Goal: Information Seeking & Learning: Learn about a topic

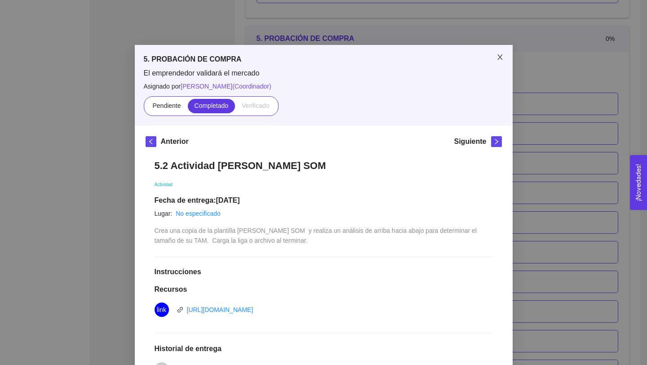
click at [498, 55] on icon "close" at bounding box center [500, 56] width 7 height 7
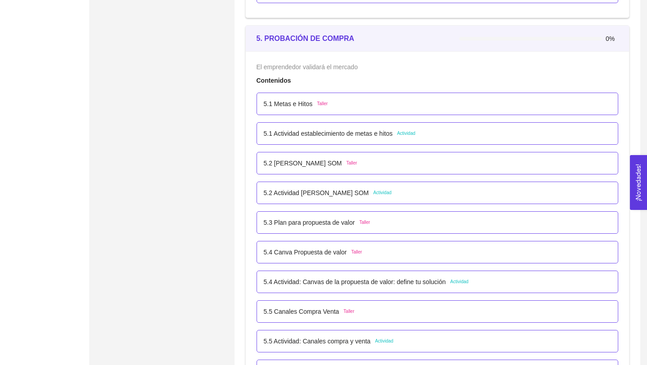
click at [343, 195] on p "5.2 Actividad [PERSON_NAME] SOM" at bounding box center [316, 193] width 105 height 10
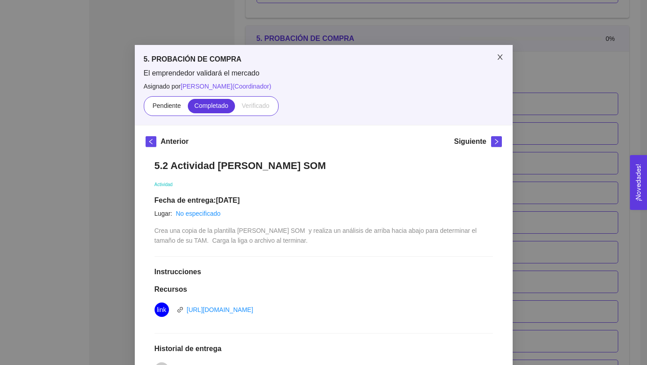
click at [499, 59] on icon "close" at bounding box center [500, 56] width 7 height 7
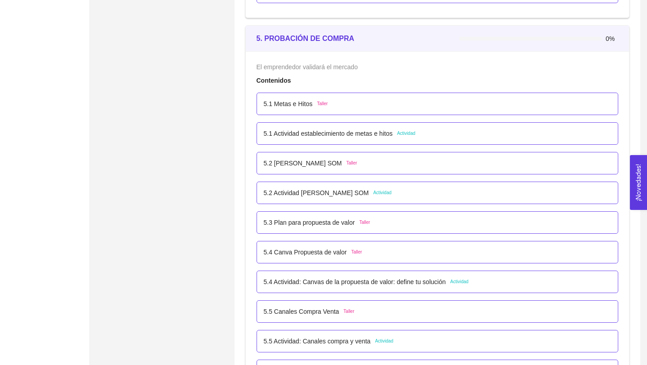
click at [307, 162] on p "5.2 [PERSON_NAME] SOM" at bounding box center [303, 163] width 78 height 10
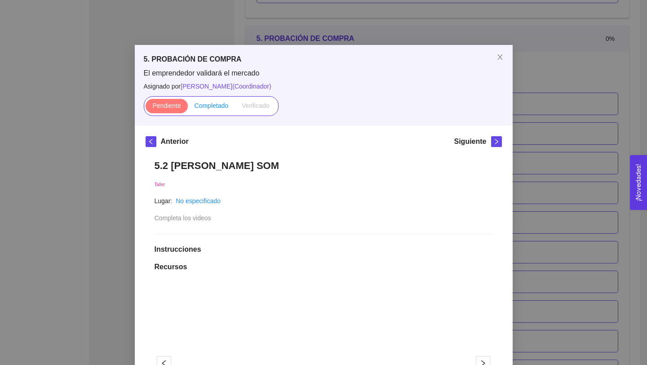
click at [215, 105] on span "Completado" at bounding box center [212, 105] width 34 height 7
click at [188, 108] on input "Completado" at bounding box center [188, 108] width 0 height 0
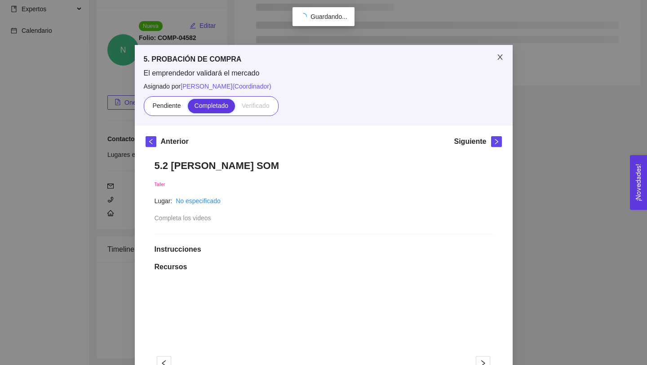
scroll to position [74, 0]
click at [497, 58] on icon "close" at bounding box center [500, 56] width 7 height 7
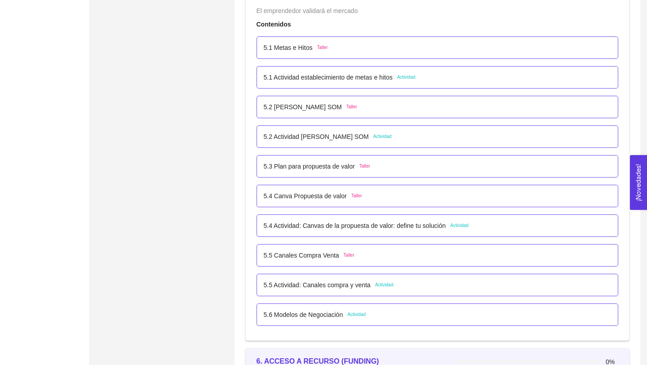
scroll to position [1749, 0]
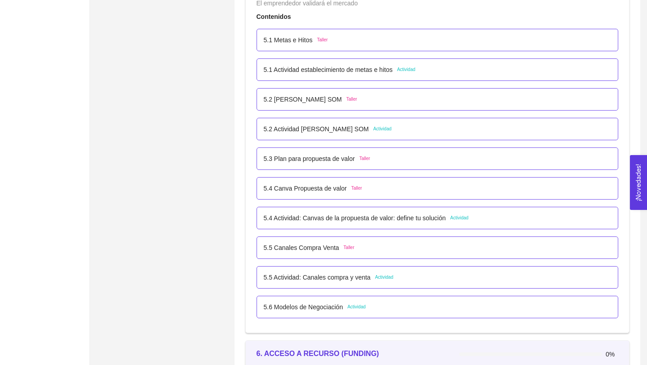
click at [369, 68] on p "5.1 Actividad establecimiento de metas e hitos" at bounding box center [328, 70] width 129 height 10
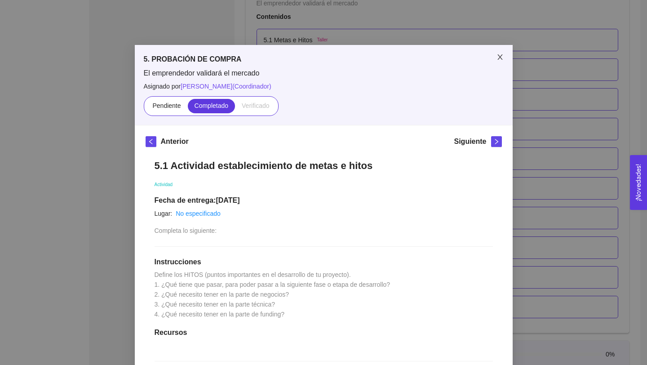
click at [497, 56] on icon "close" at bounding box center [500, 56] width 7 height 7
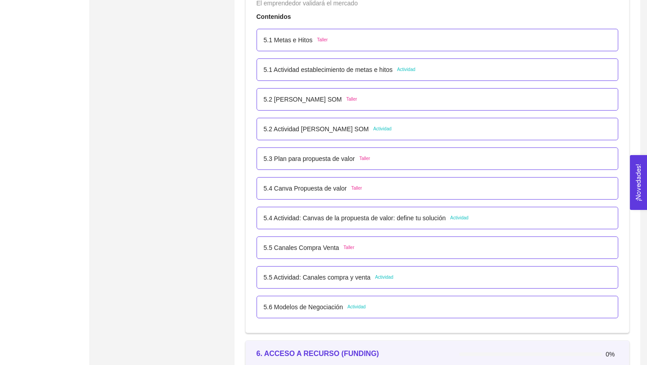
click at [301, 46] on div "5.1 Metas e Hitos Taller" at bounding box center [438, 40] width 362 height 22
click at [302, 40] on p "5.1 Metas e Hitos" at bounding box center [288, 40] width 49 height 10
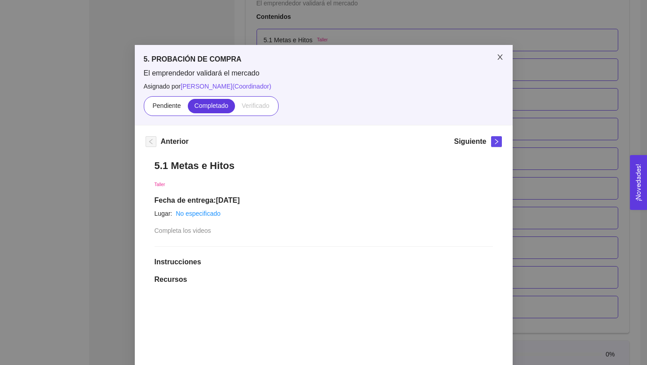
click at [497, 58] on icon "close" at bounding box center [500, 56] width 7 height 7
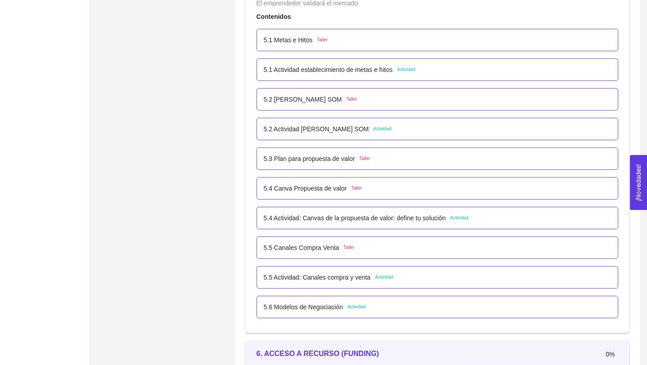
click at [307, 101] on p "5.2 [PERSON_NAME] SOM" at bounding box center [303, 99] width 78 height 10
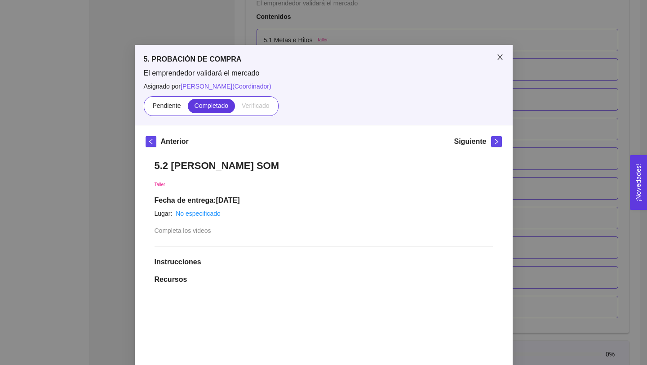
click at [501, 56] on icon "close" at bounding box center [499, 56] width 5 height 5
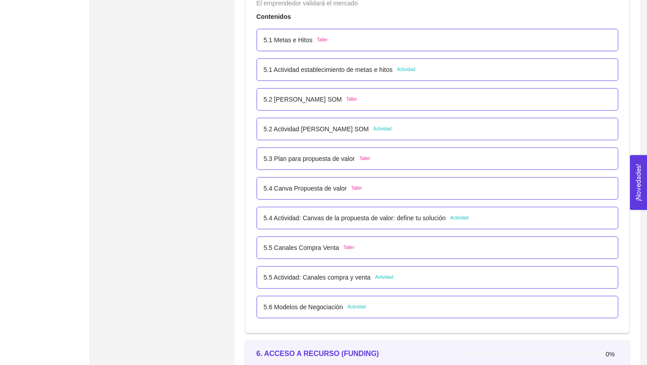
click at [342, 161] on p "5.3 Plan para propuesta de valor" at bounding box center [309, 159] width 91 height 10
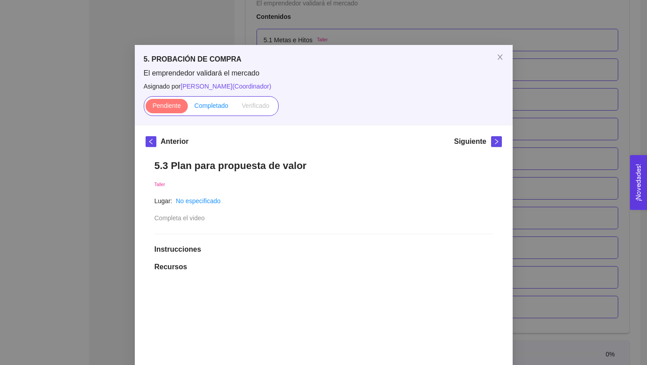
click at [219, 107] on span "Completado" at bounding box center [212, 105] width 34 height 7
click at [188, 108] on input "Completado" at bounding box center [188, 108] width 0 height 0
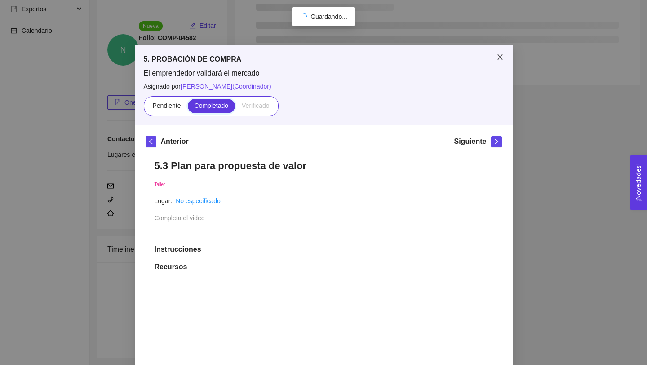
scroll to position [74, 0]
click at [499, 55] on icon "close" at bounding box center [500, 56] width 7 height 7
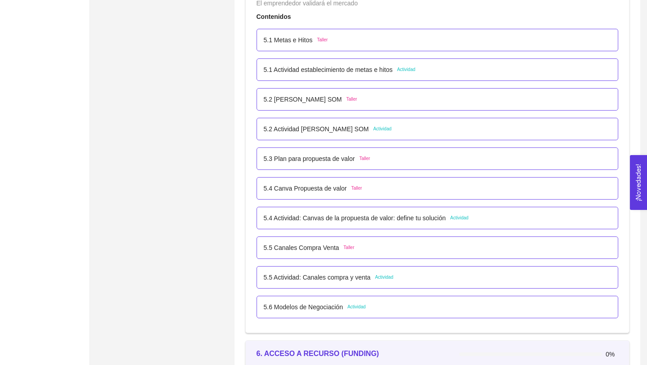
scroll to position [1748, 0]
click at [347, 191] on p "5.4 Canva Propuesta de valor" at bounding box center [305, 190] width 83 height 10
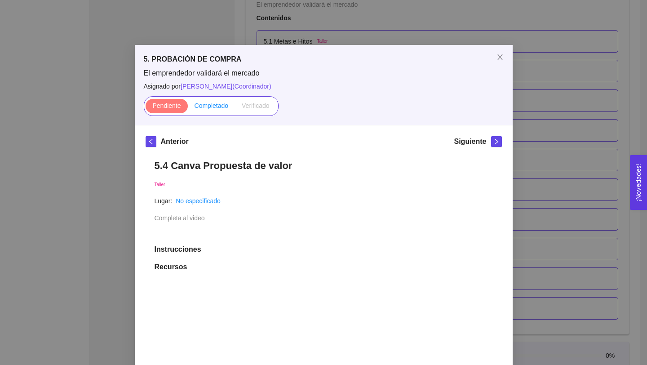
click at [216, 110] on label "Completado" at bounding box center [212, 106] width 48 height 14
click at [188, 108] on input "Completado" at bounding box center [188, 108] width 0 height 0
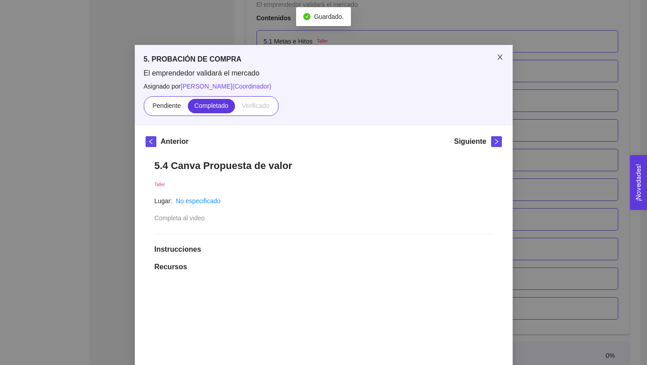
click at [500, 55] on icon "close" at bounding box center [500, 56] width 7 height 7
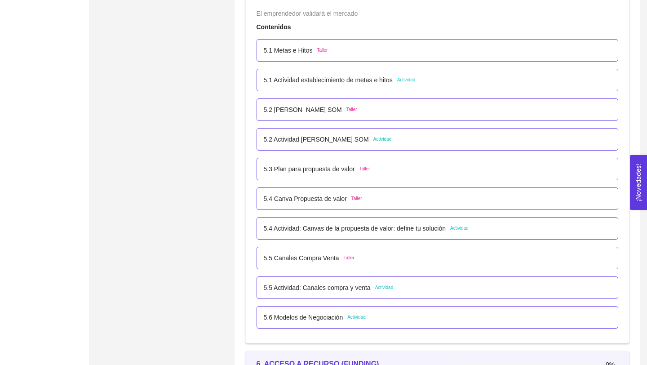
scroll to position [1744, 0]
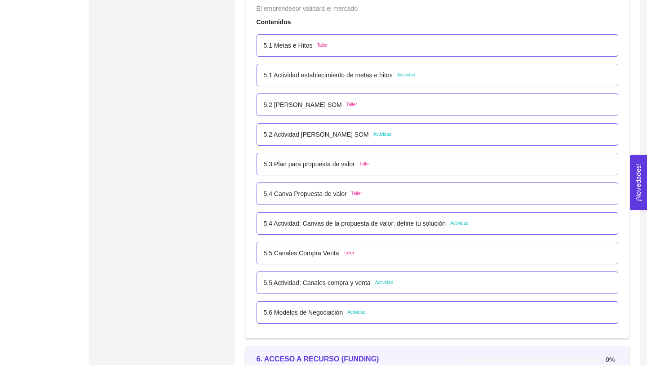
click at [346, 283] on p "5.5 Actividad: Canales compra y venta" at bounding box center [317, 283] width 107 height 10
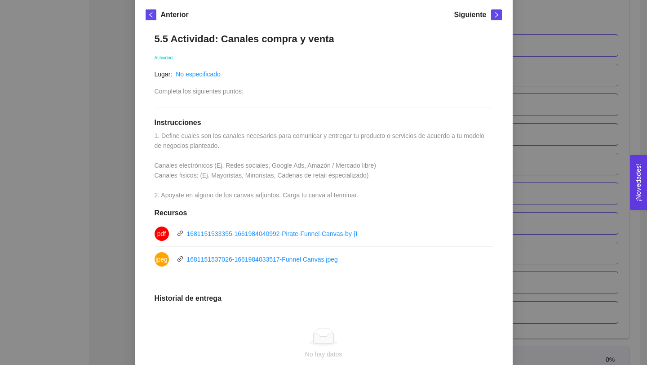
scroll to position [127, 0]
click at [341, 235] on link "1681151533355-1661984040992-Pirate-Funnel-Canvas-by-[PERSON_NAME].pdf" at bounding box center [302, 233] width 230 height 7
click at [328, 257] on link "1681151537026-1661984033517-Funnel Canvas.jpeg" at bounding box center [262, 258] width 151 height 7
click at [539, 77] on div "5. PROBACIÓN DE COMPRA El emprendedor validará el mercado Asignado por [PERSON_…" at bounding box center [323, 182] width 647 height 365
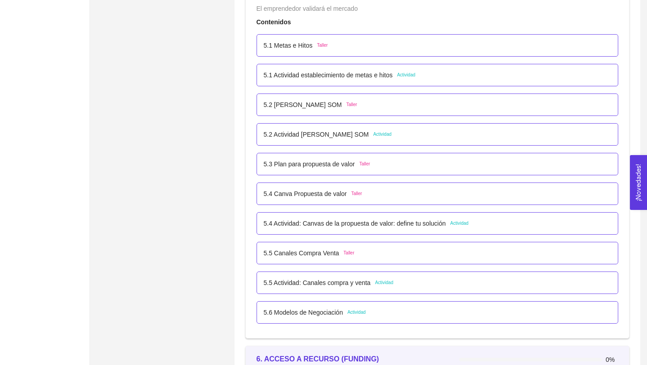
click at [332, 313] on p "5.6 Modelos de Negociación" at bounding box center [304, 312] width 80 height 10
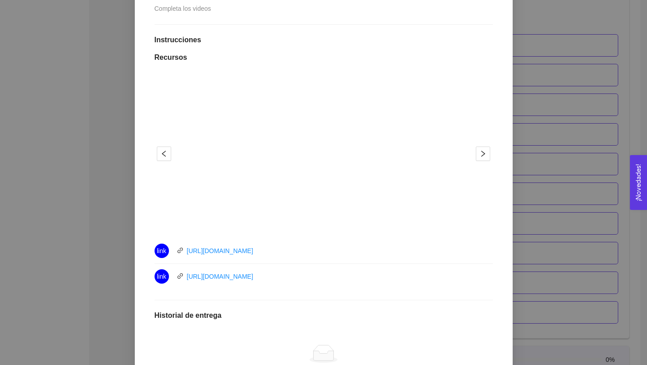
scroll to position [0, 0]
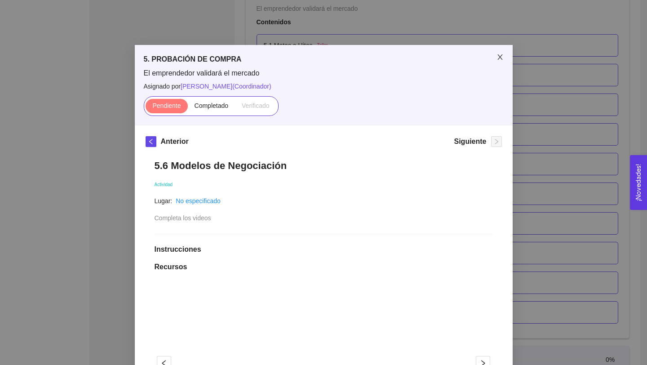
click at [500, 57] on icon "close" at bounding box center [499, 56] width 5 height 5
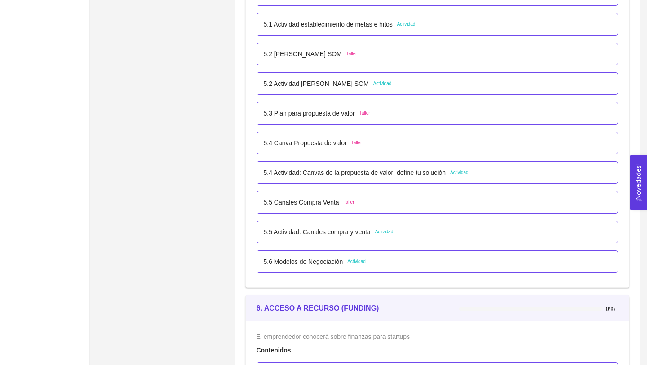
scroll to position [1825, 0]
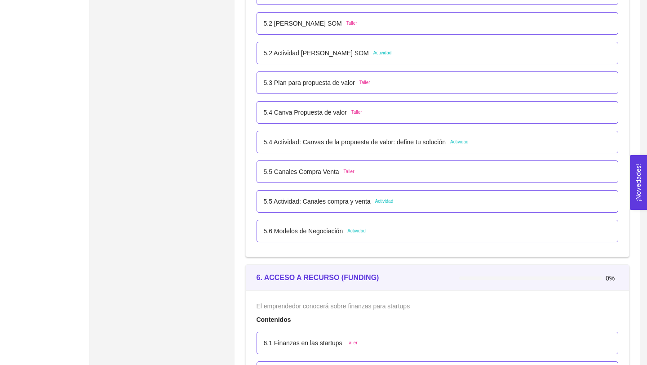
click at [318, 234] on p "5.6 Modelos de Negociación" at bounding box center [304, 231] width 80 height 10
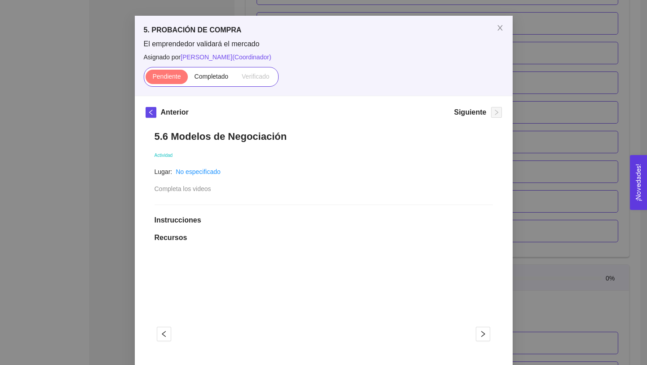
scroll to position [18, 0]
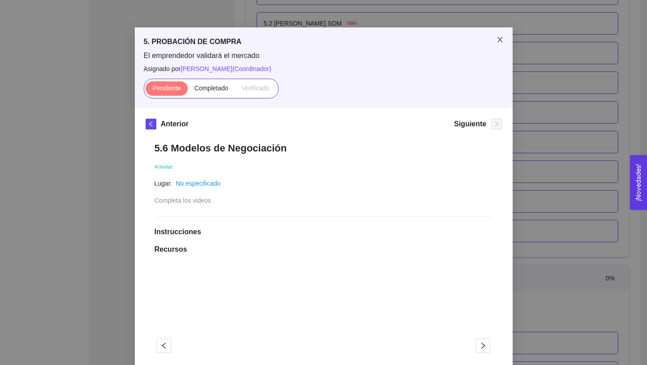
click at [503, 37] on icon "close" at bounding box center [500, 39] width 7 height 7
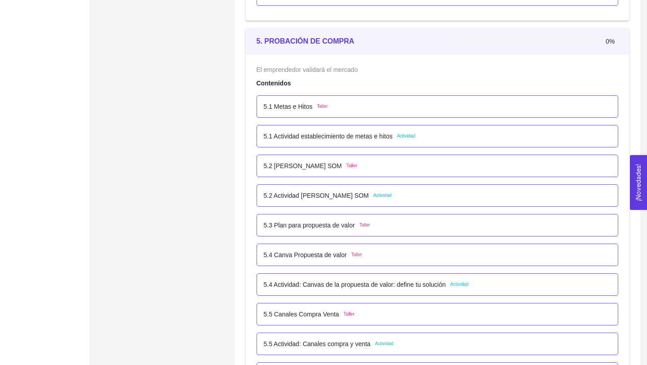
scroll to position [1670, 0]
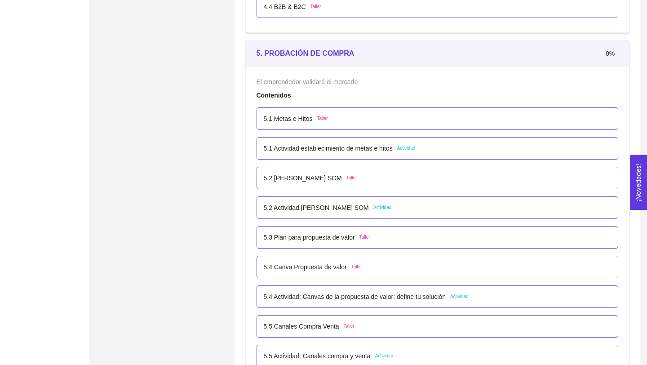
click at [346, 266] on p "5.4 Canva Propuesta de valor" at bounding box center [305, 267] width 83 height 10
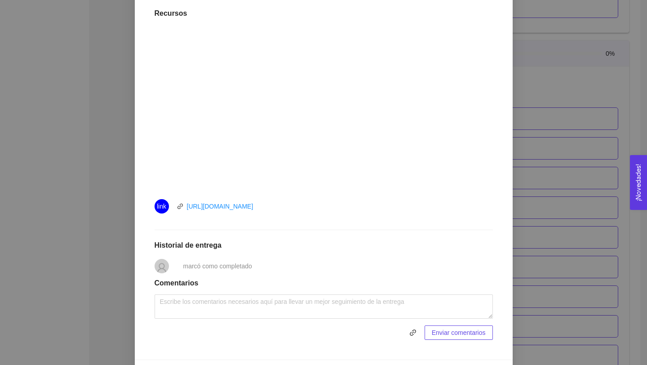
scroll to position [0, 0]
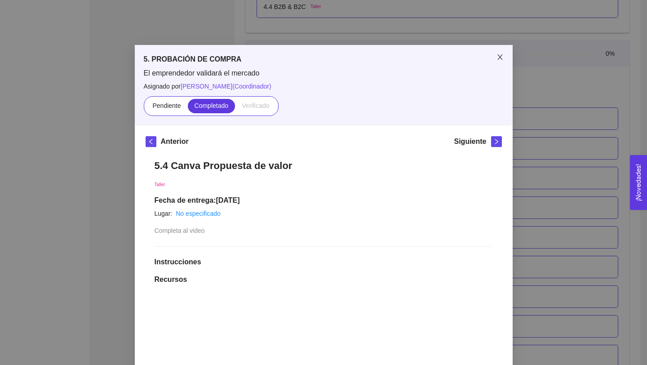
click at [498, 59] on icon "close" at bounding box center [500, 56] width 7 height 7
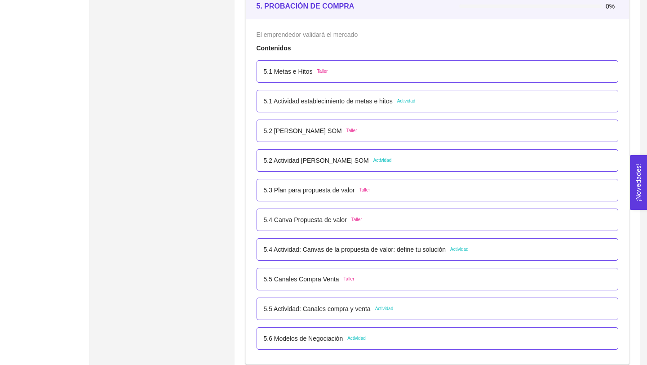
scroll to position [1725, 0]
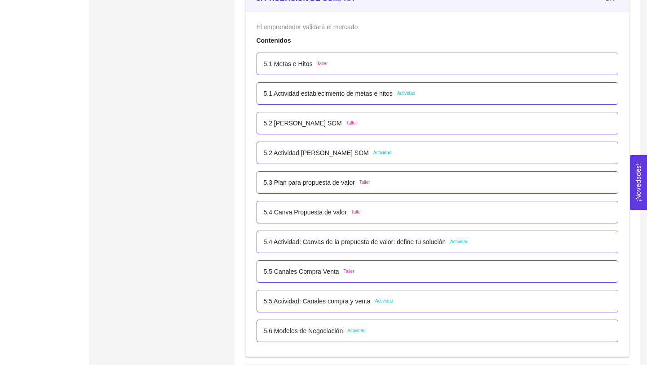
click at [380, 241] on p "5.4 Actividad: Canvas de la propuesta de valor: define tu solución" at bounding box center [355, 242] width 182 height 10
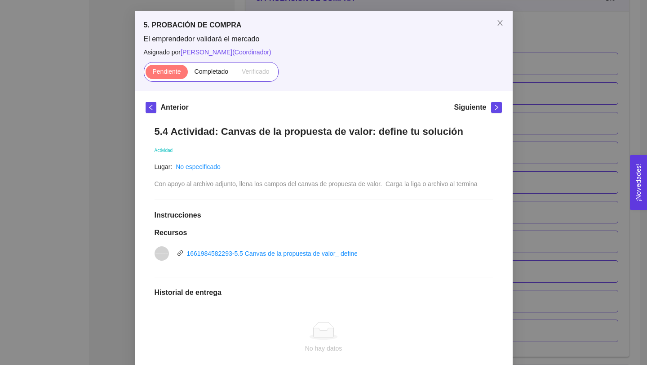
scroll to position [37, 0]
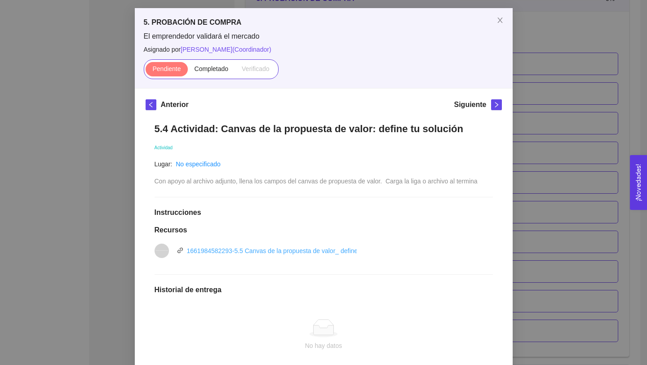
click at [324, 251] on link "1661984582293-5.5 Canvas de la propuesta de valor_ define tu solución.pptx" at bounding box center [295, 250] width 217 height 7
